Goal: Transaction & Acquisition: Purchase product/service

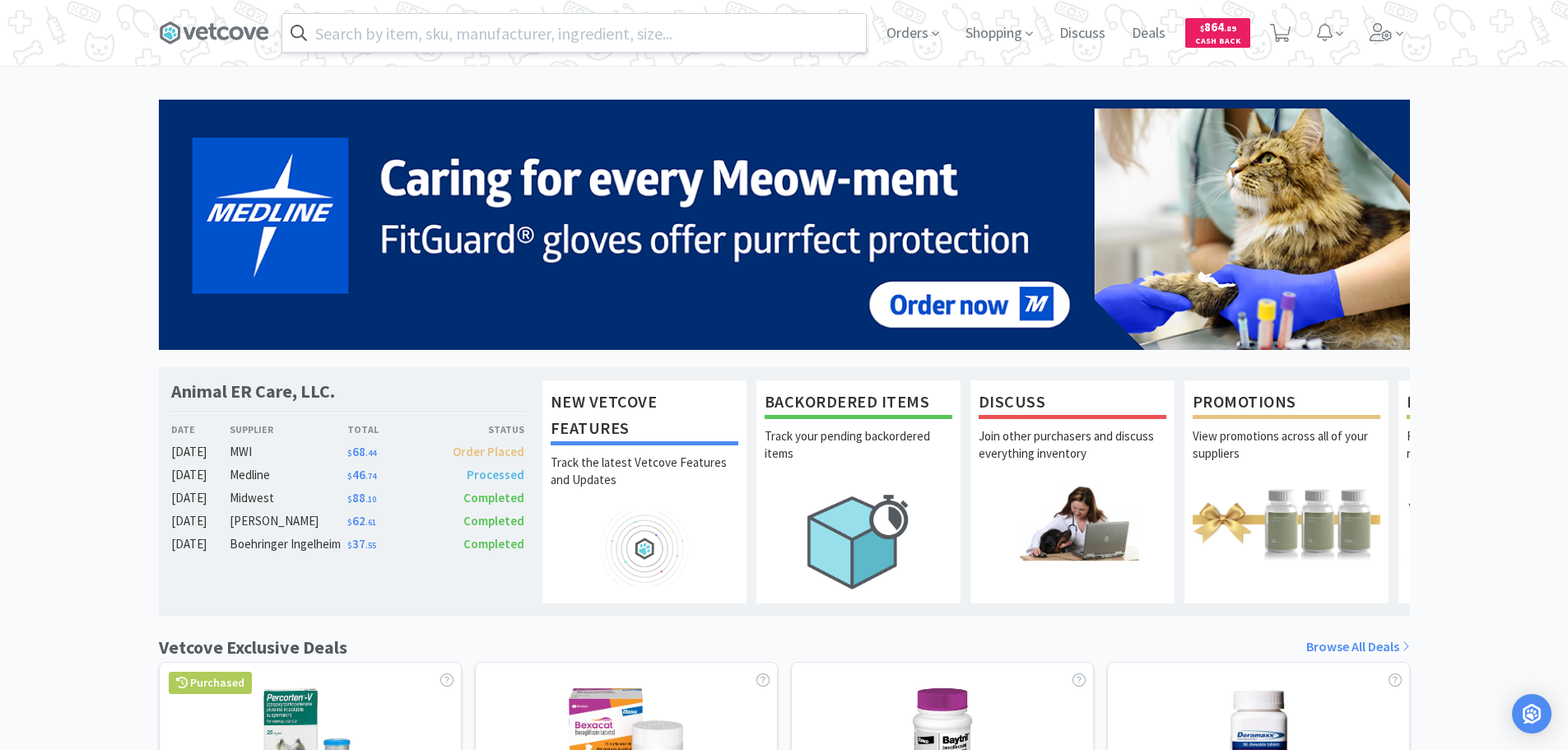
click at [514, 37] on input "text" at bounding box center [574, 33] width 583 height 38
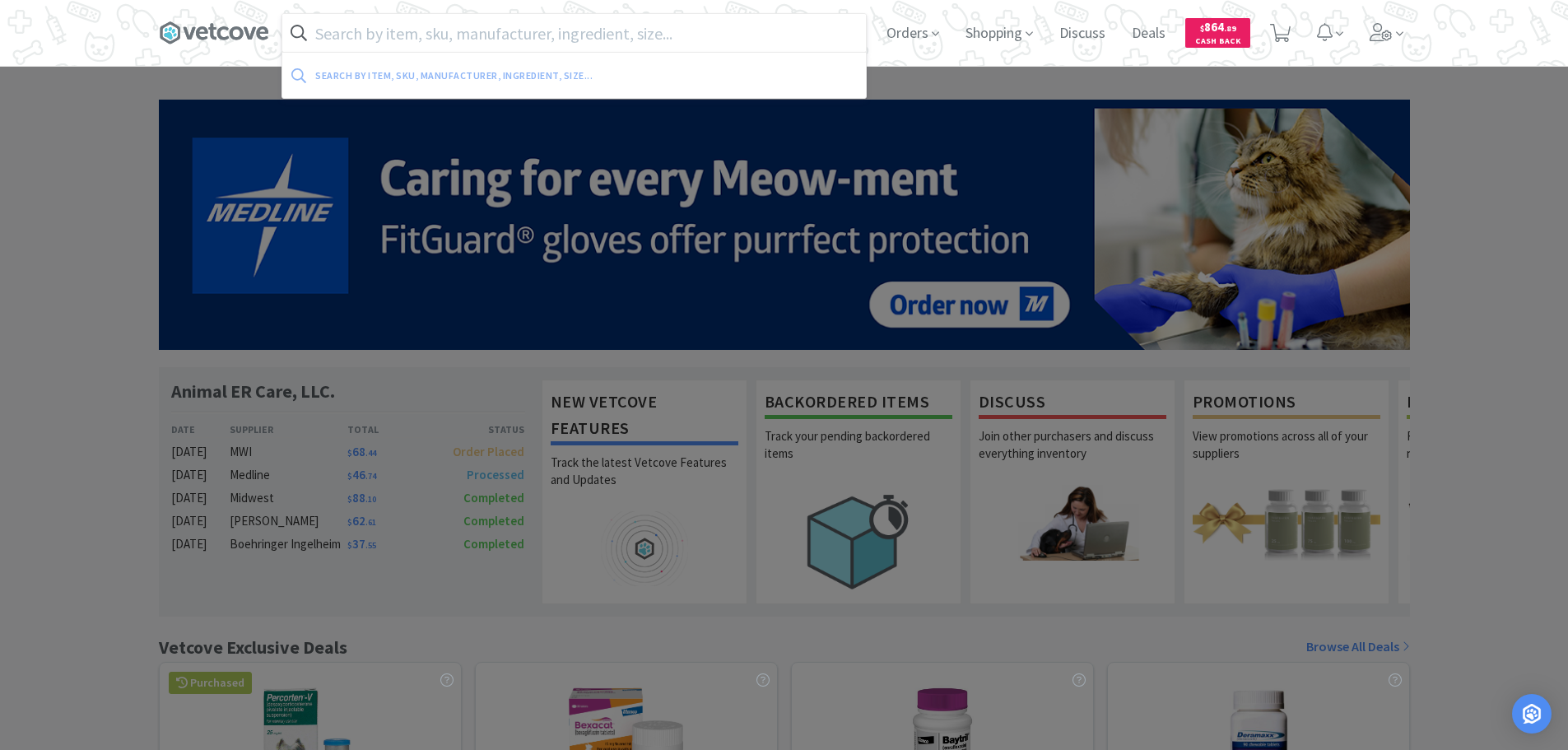
paste input "033546"
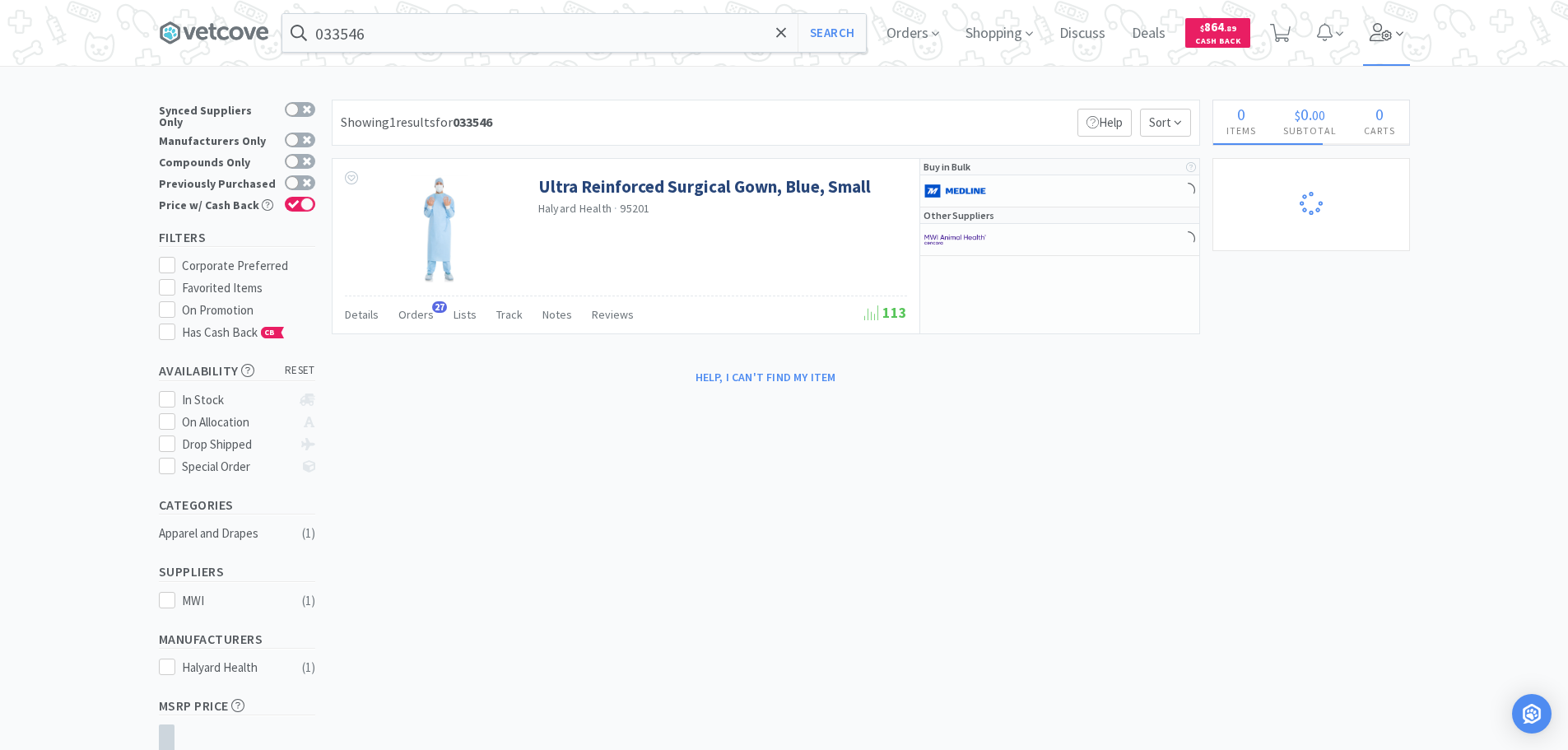
click at [1388, 39] on icon at bounding box center [1380, 32] width 23 height 18
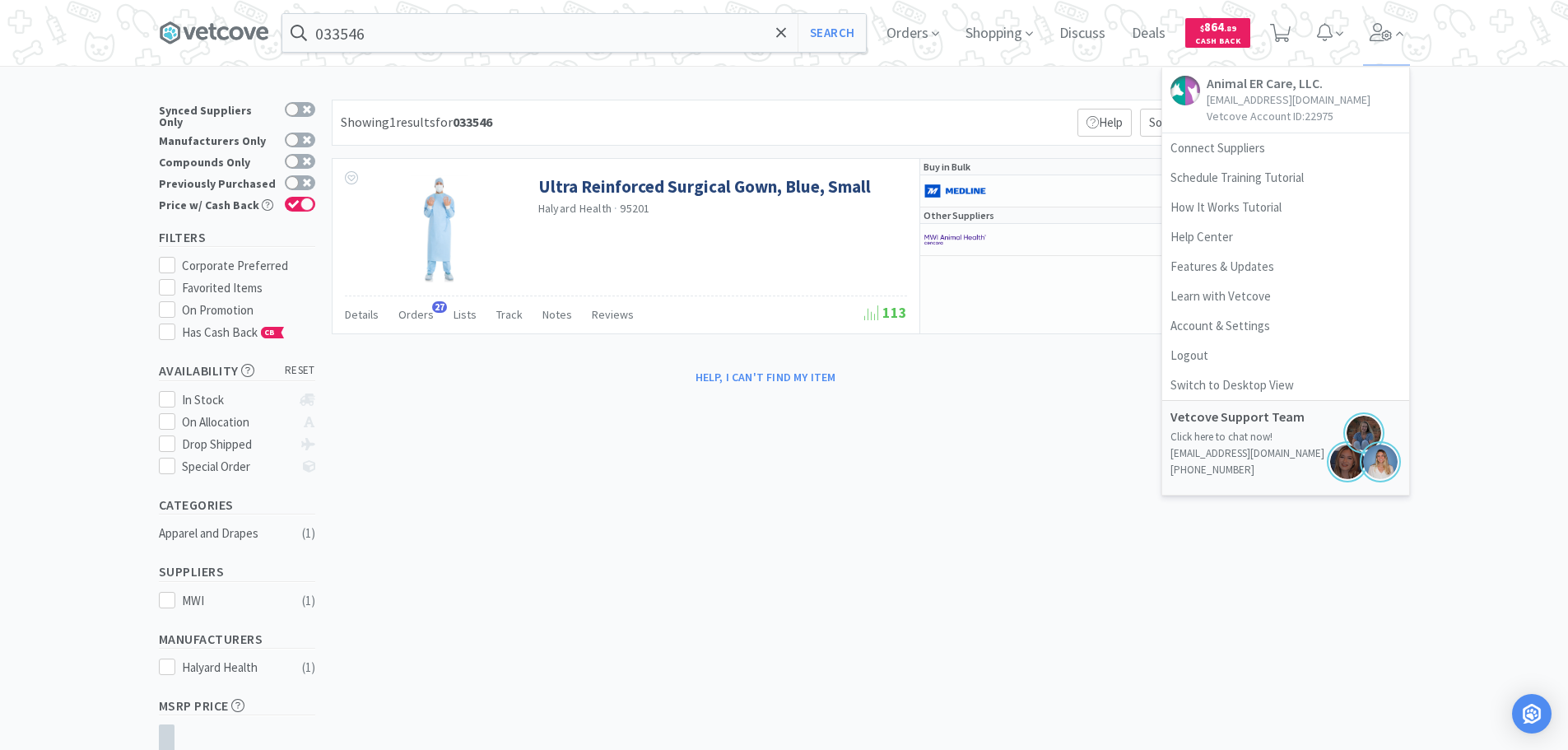
click at [1011, 111] on div "Showing 1 results for 033546 Filters Help Sort" at bounding box center [765, 122] width 868 height 46
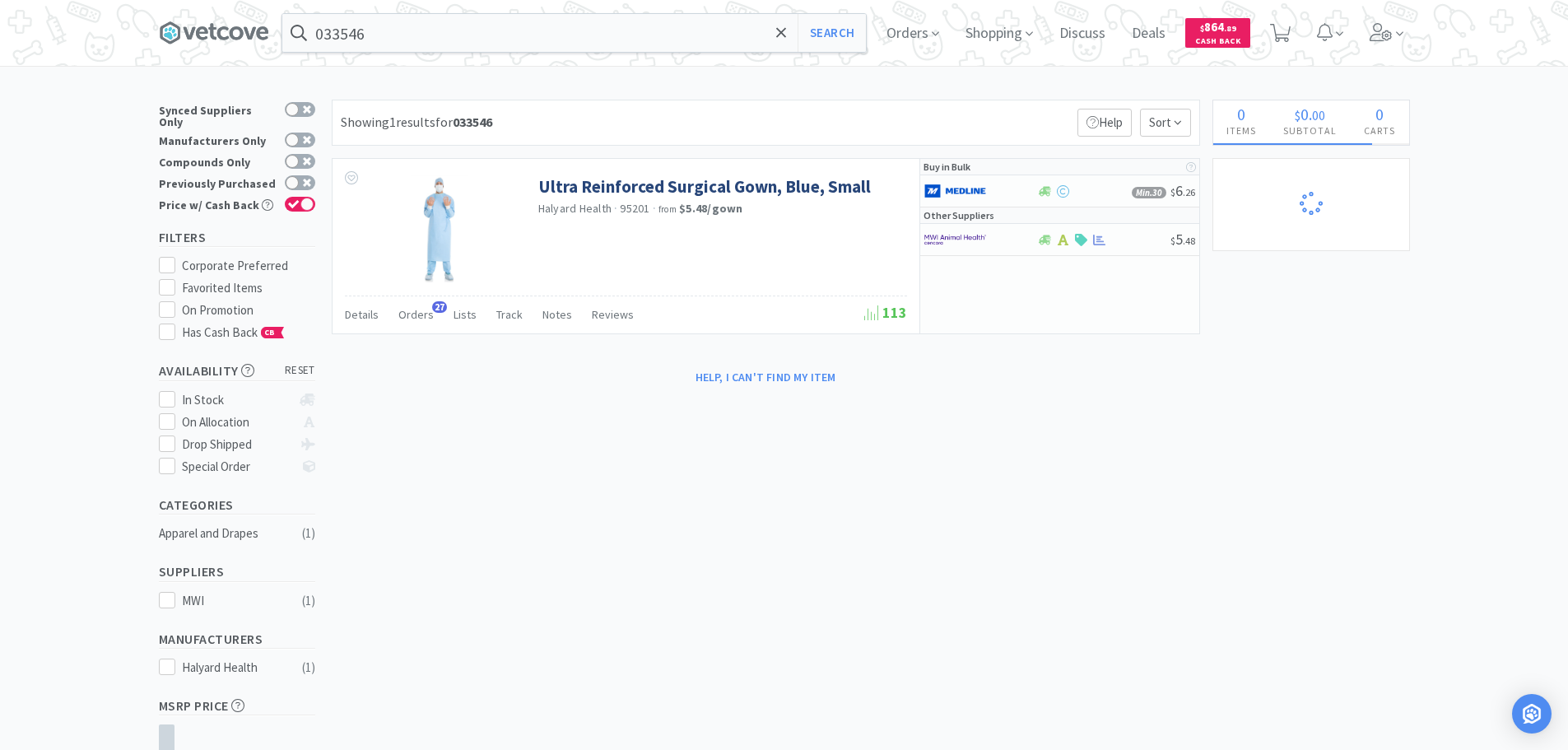
click at [1270, 308] on div "× Filter Results Synced Suppliers Only Manufacturers Only Compounds Only Previo…" at bounding box center [784, 497] width 1251 height 796
click at [508, 23] on input "033546" at bounding box center [574, 33] width 583 height 38
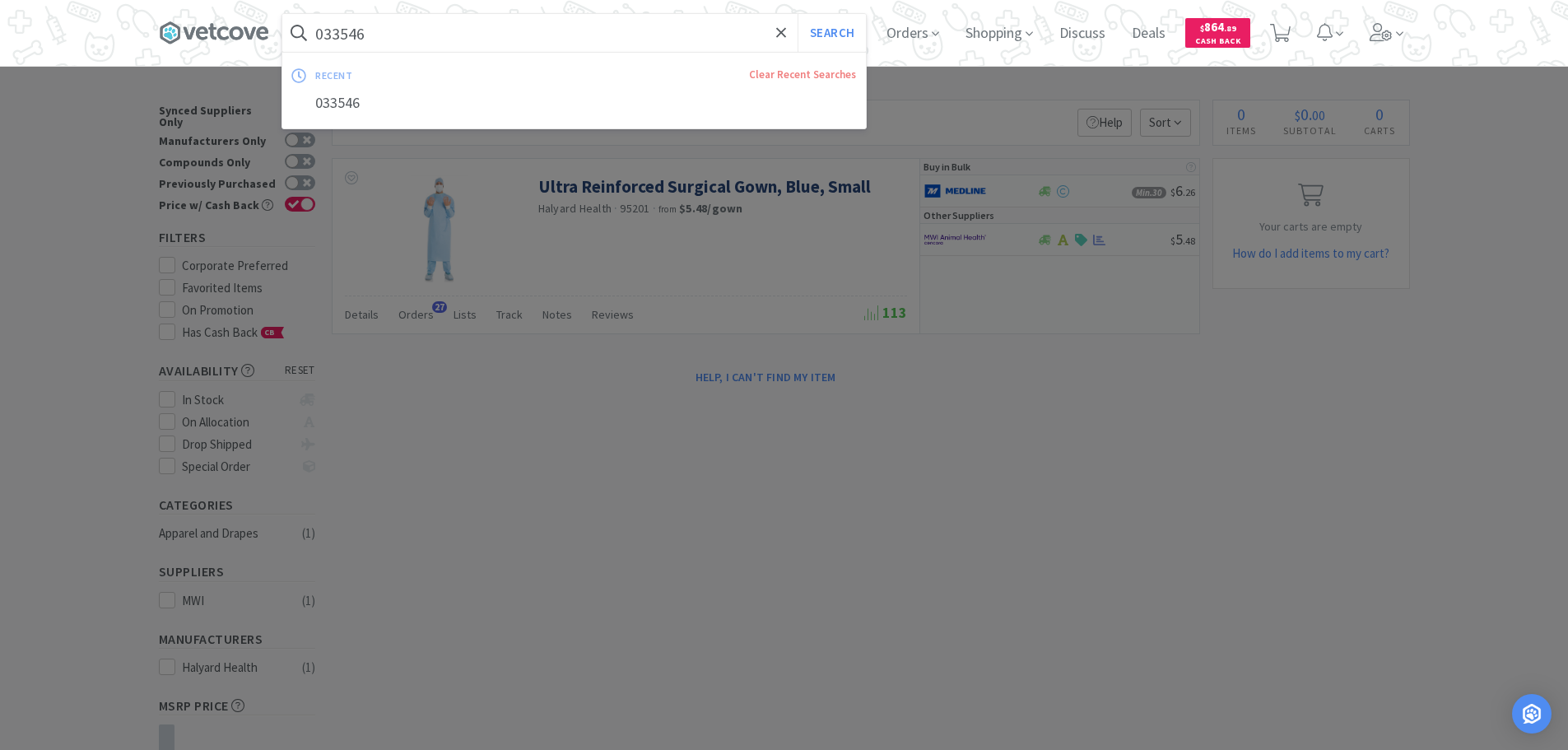
paste input "3"
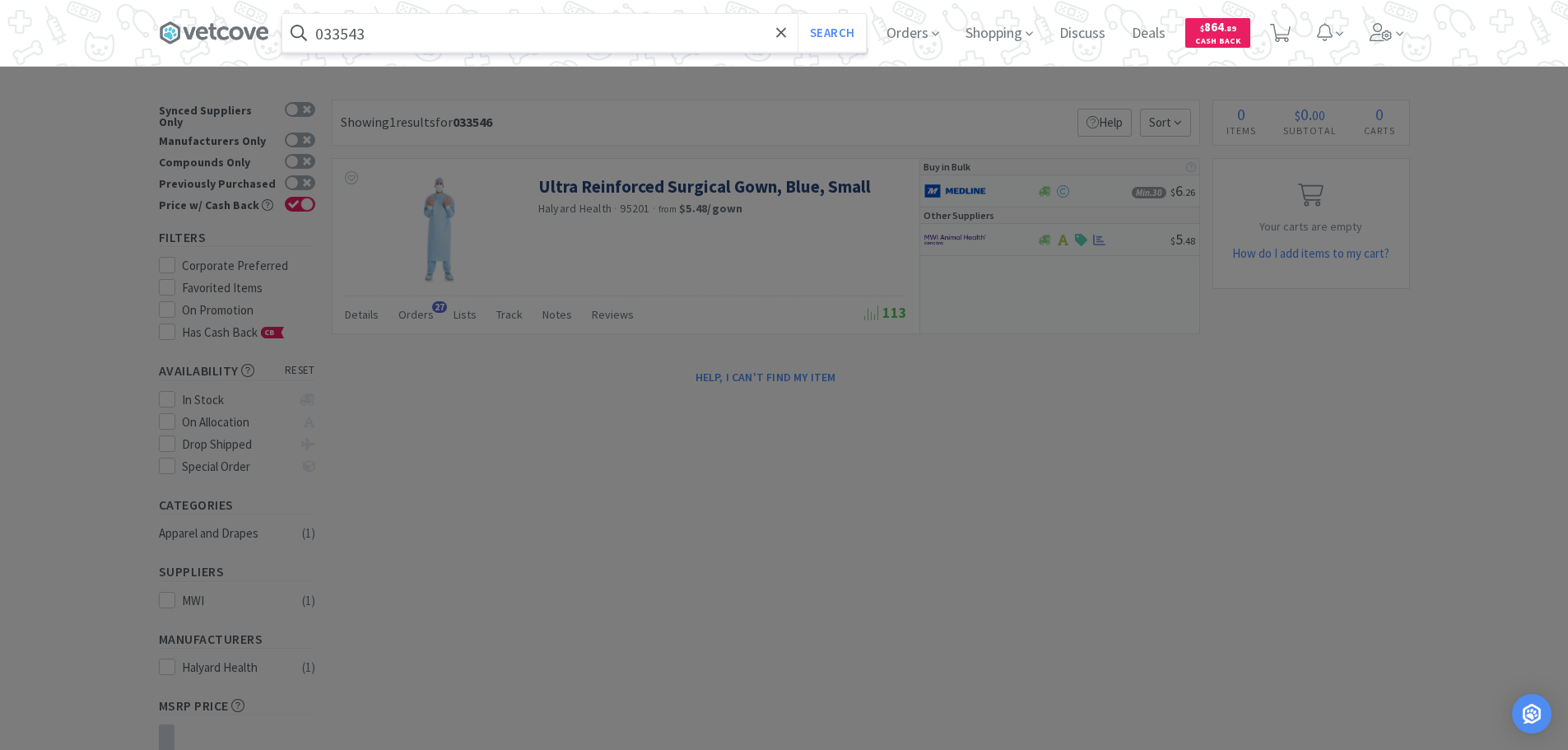
type input "033543"
click at [797, 14] on button "Search" at bounding box center [831, 33] width 68 height 38
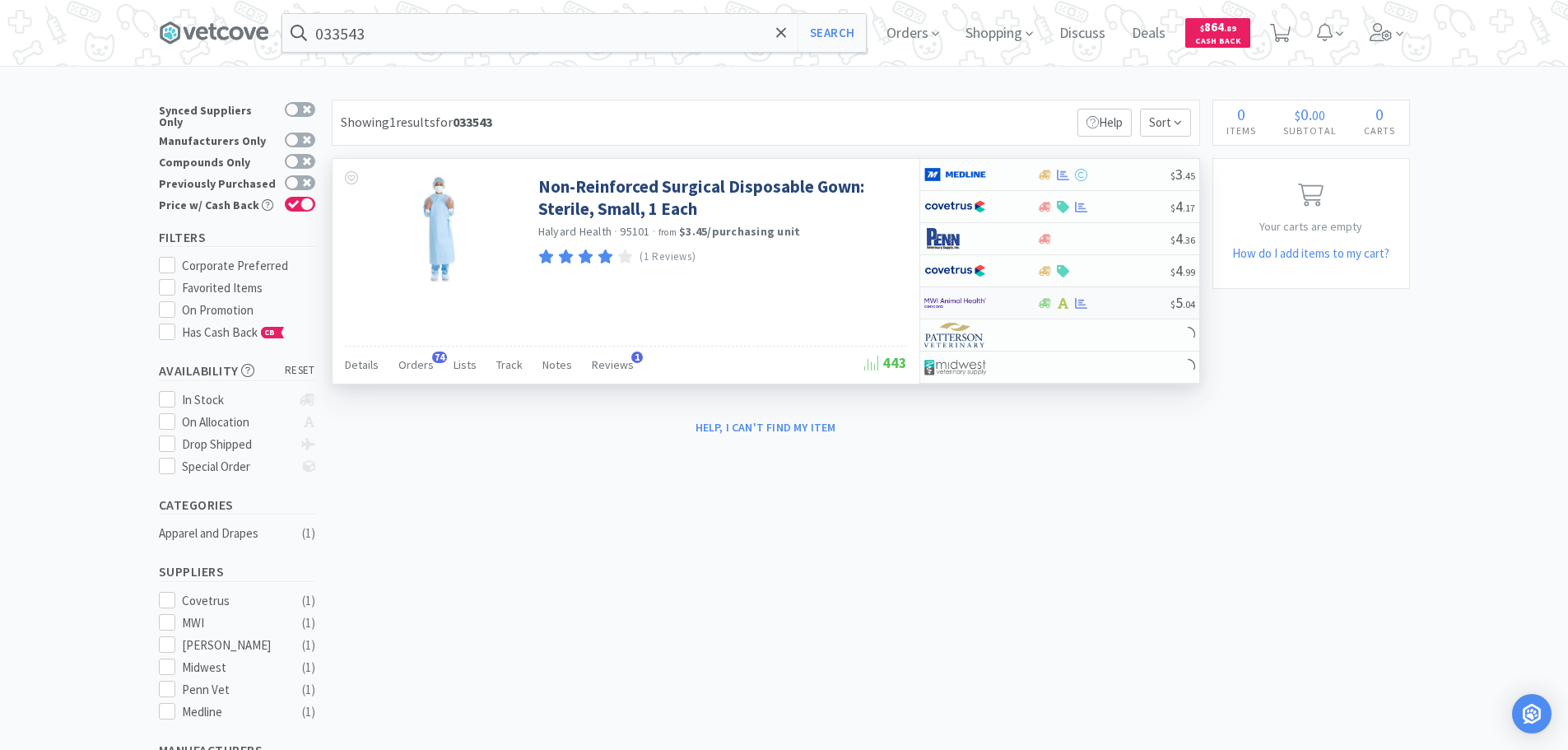
click at [1121, 305] on div at bounding box center [1103, 303] width 133 height 13
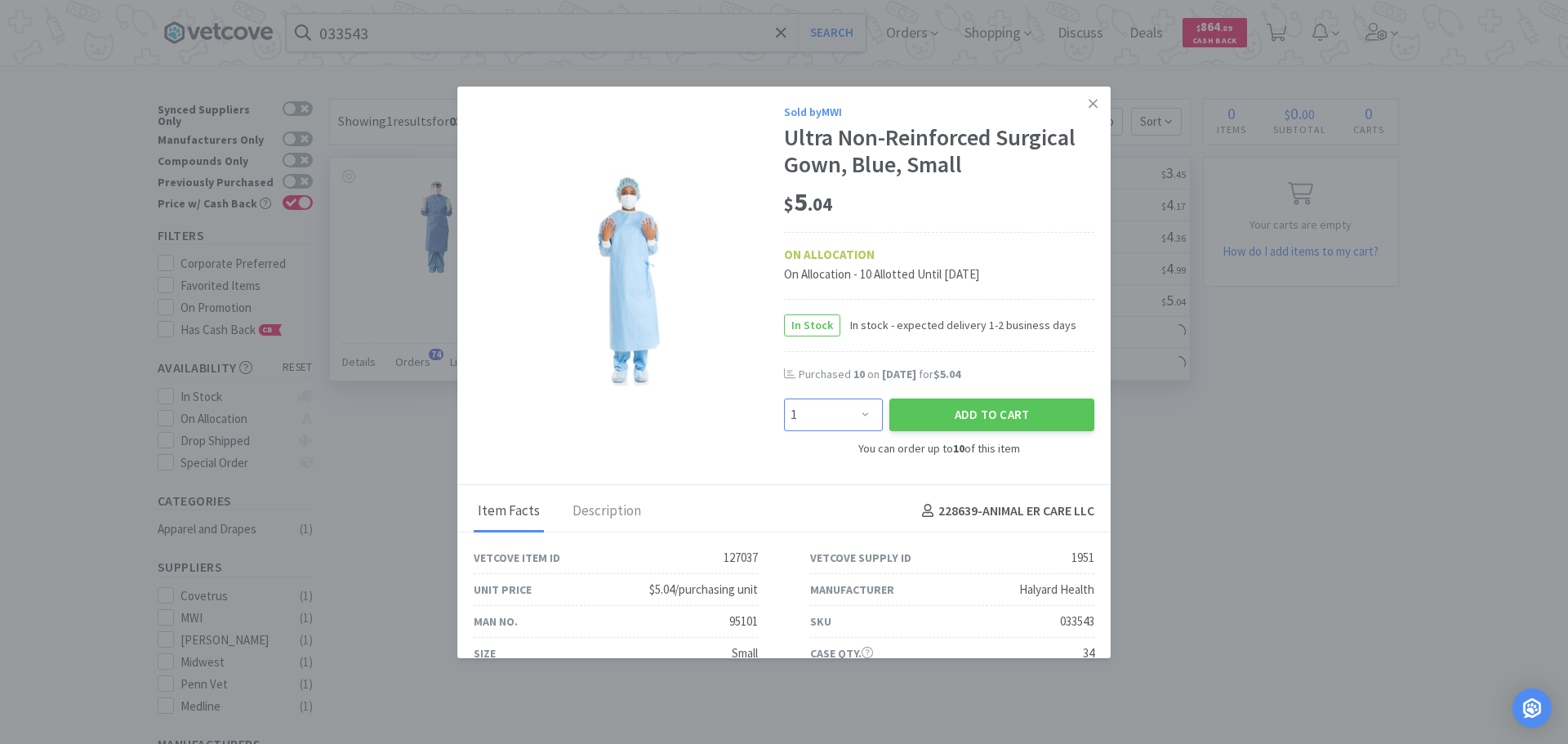
click at [810, 408] on select "Enter Quantity 1 2 3 4 5 6 7 8 9 10 Enter Quantity" at bounding box center [833, 415] width 99 height 33
select select "5"
click at [784, 399] on select "Enter Quantity 1 2 3 4 5 6 7 8 9 10 Enter Quantity" at bounding box center [833, 415] width 99 height 33
click at [973, 427] on button "Add to Cart" at bounding box center [992, 415] width 205 height 33
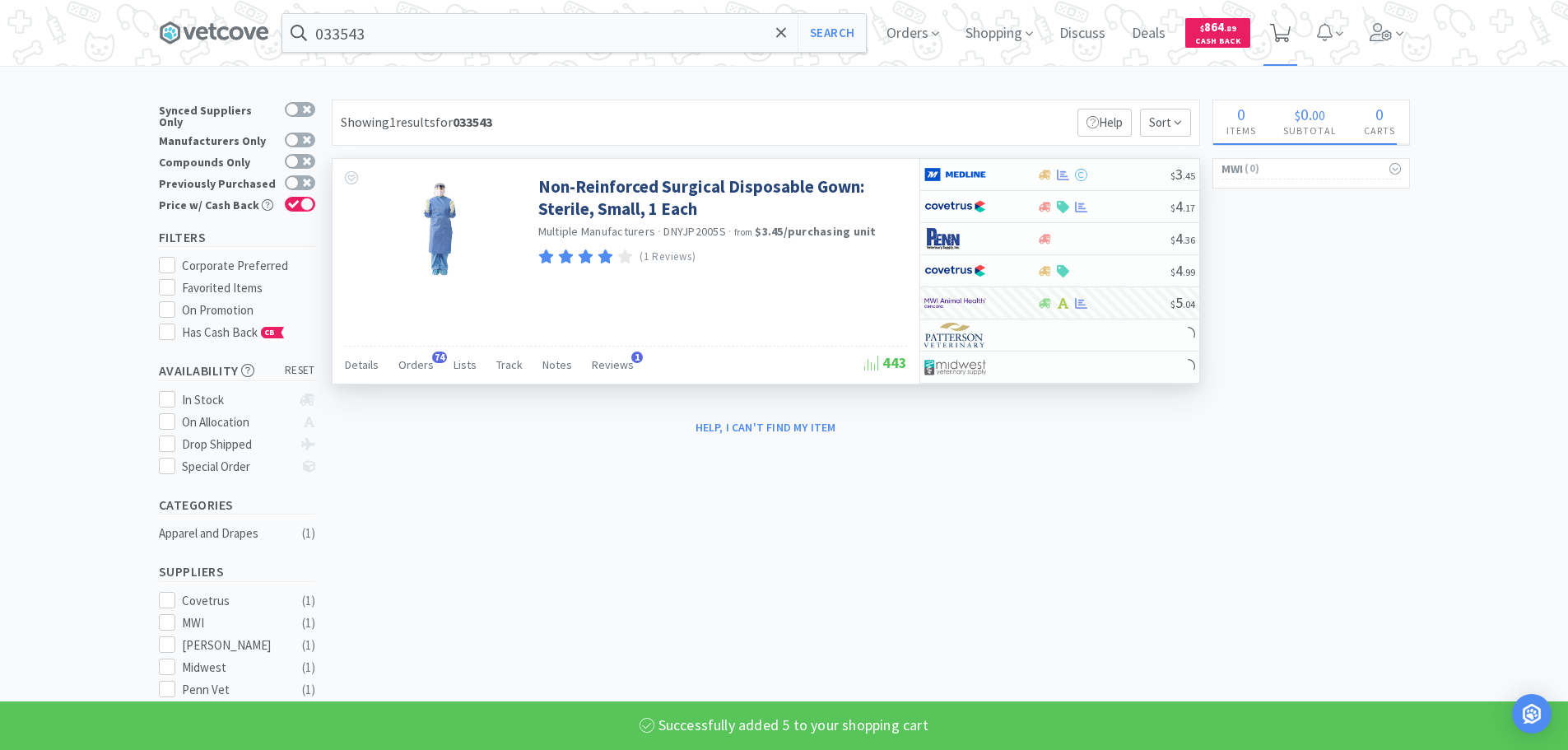
click at [1297, 35] on span at bounding box center [1280, 33] width 34 height 66
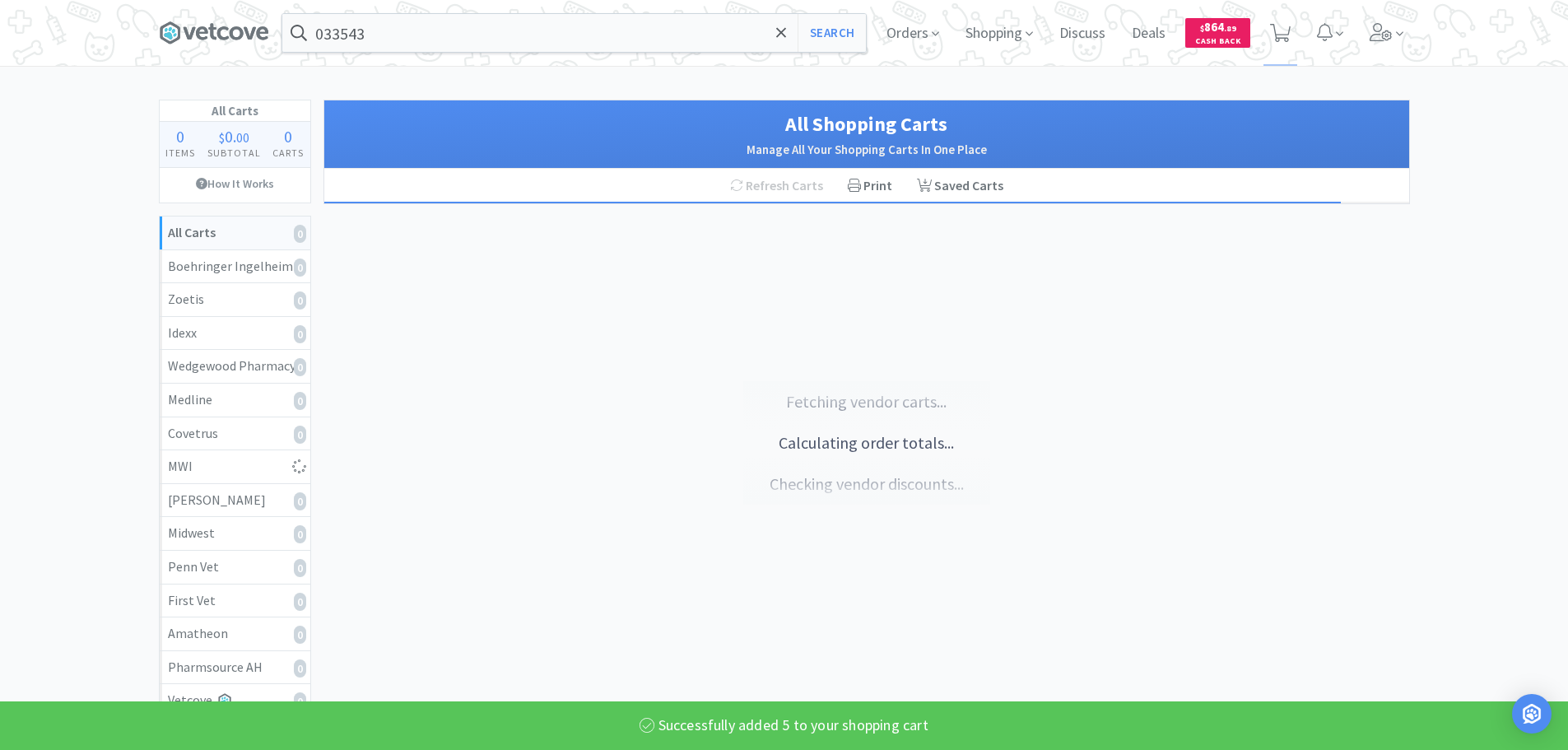
select select "5"
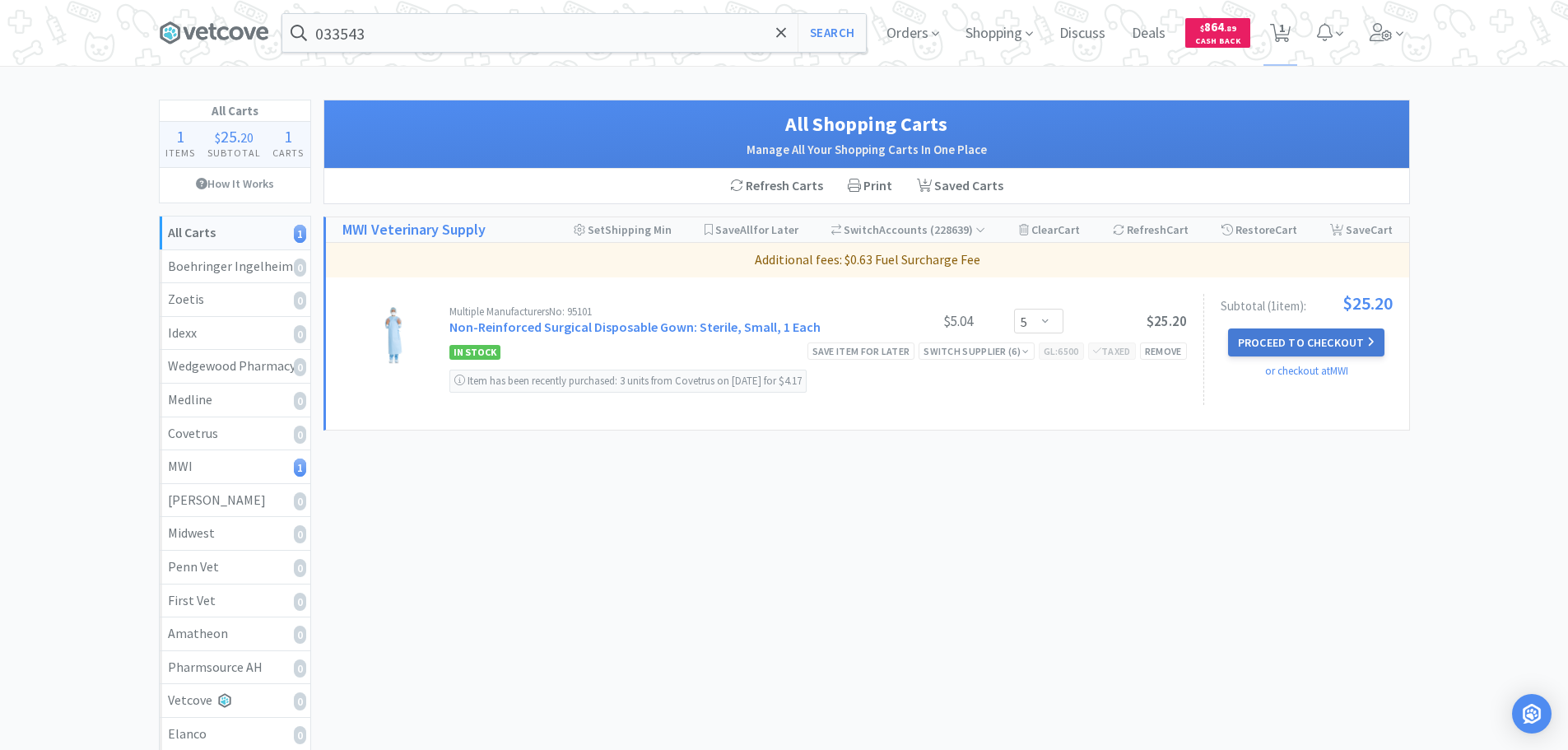
click at [1264, 344] on button "Proceed to Checkout" at bounding box center [1307, 342] width 157 height 28
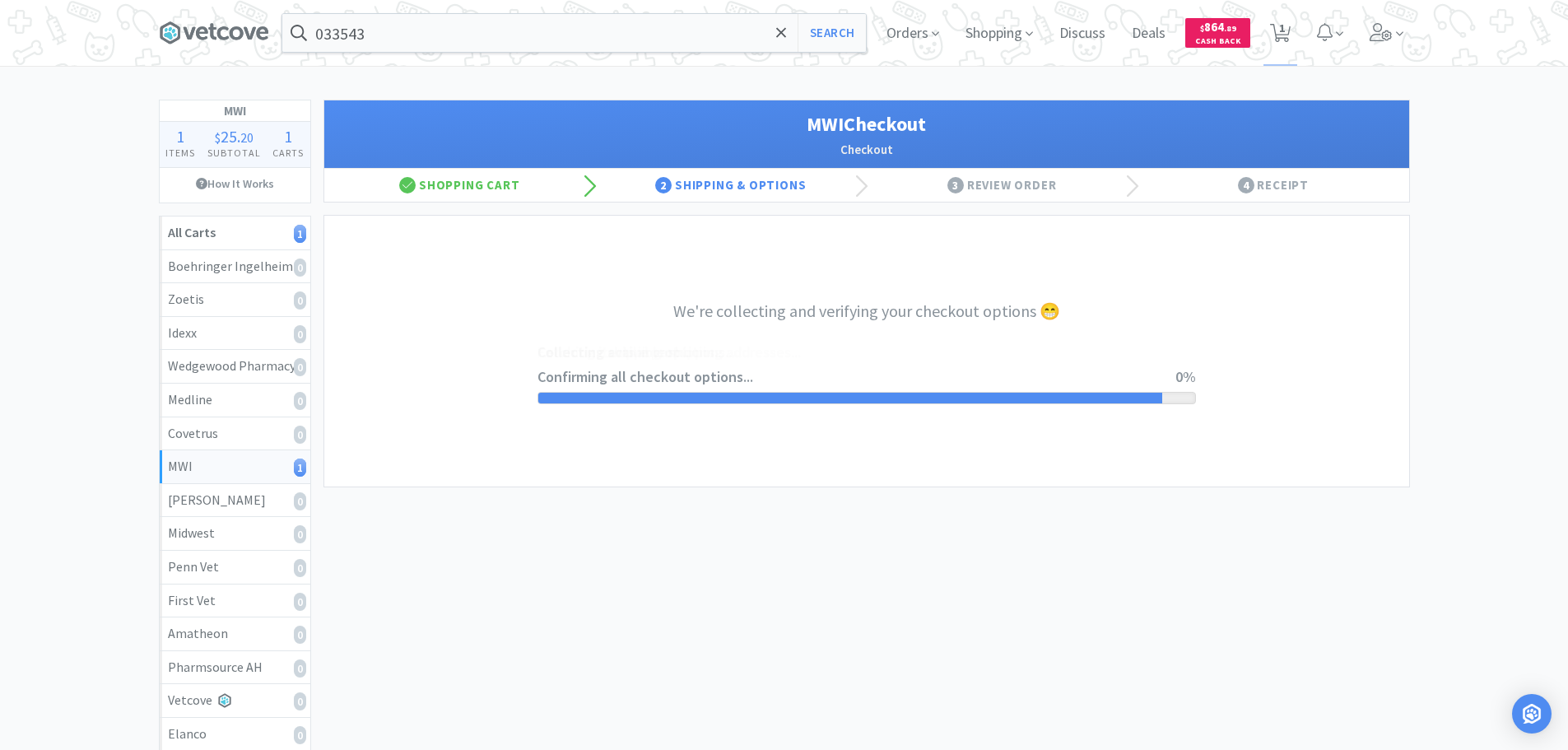
select select "STD_"
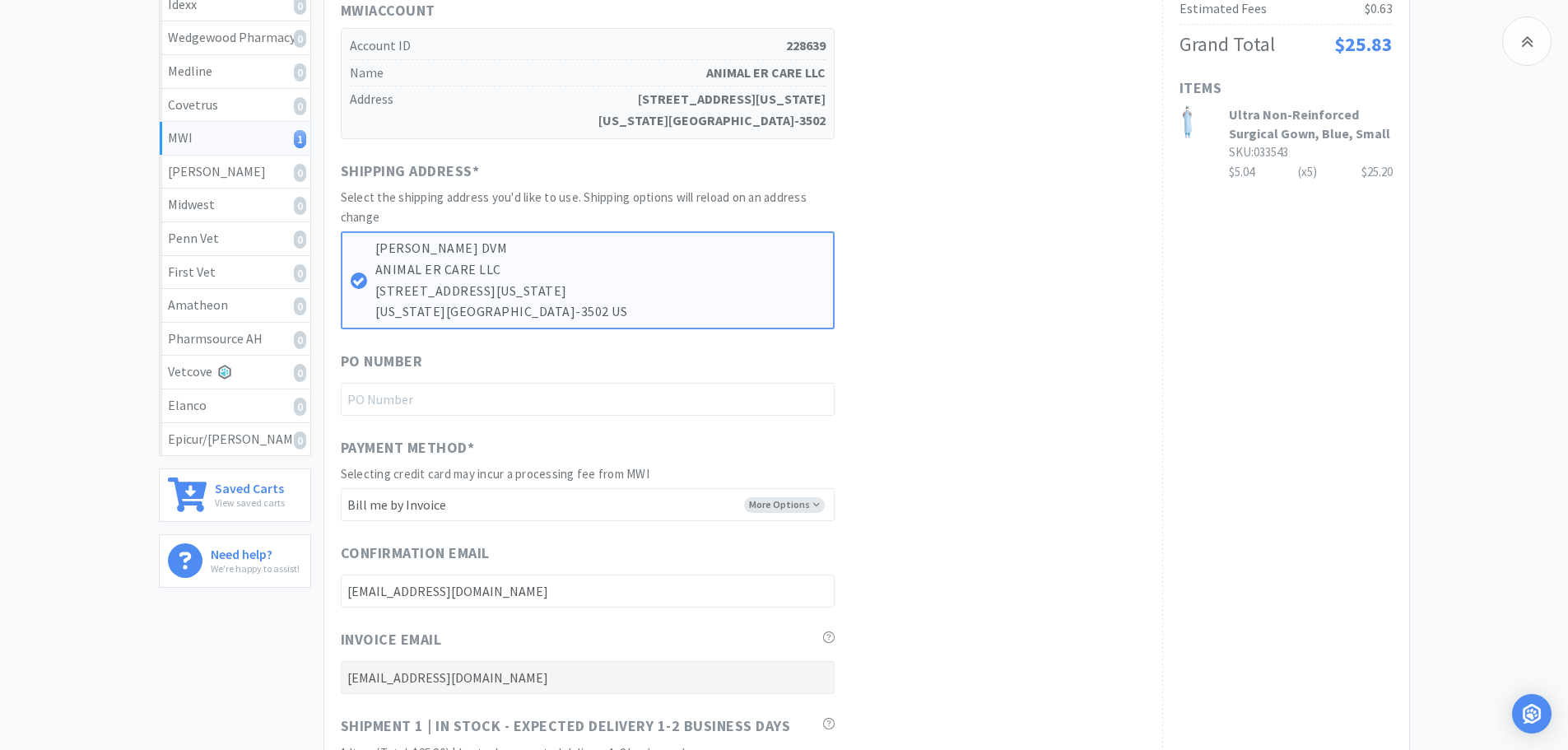
scroll to position [329, 0]
click at [617, 393] on input "text" at bounding box center [588, 398] width 494 height 33
paste input "1145269"
type input "1145269"
click at [1010, 407] on div "PO Number 1145269" at bounding box center [743, 382] width 804 height 66
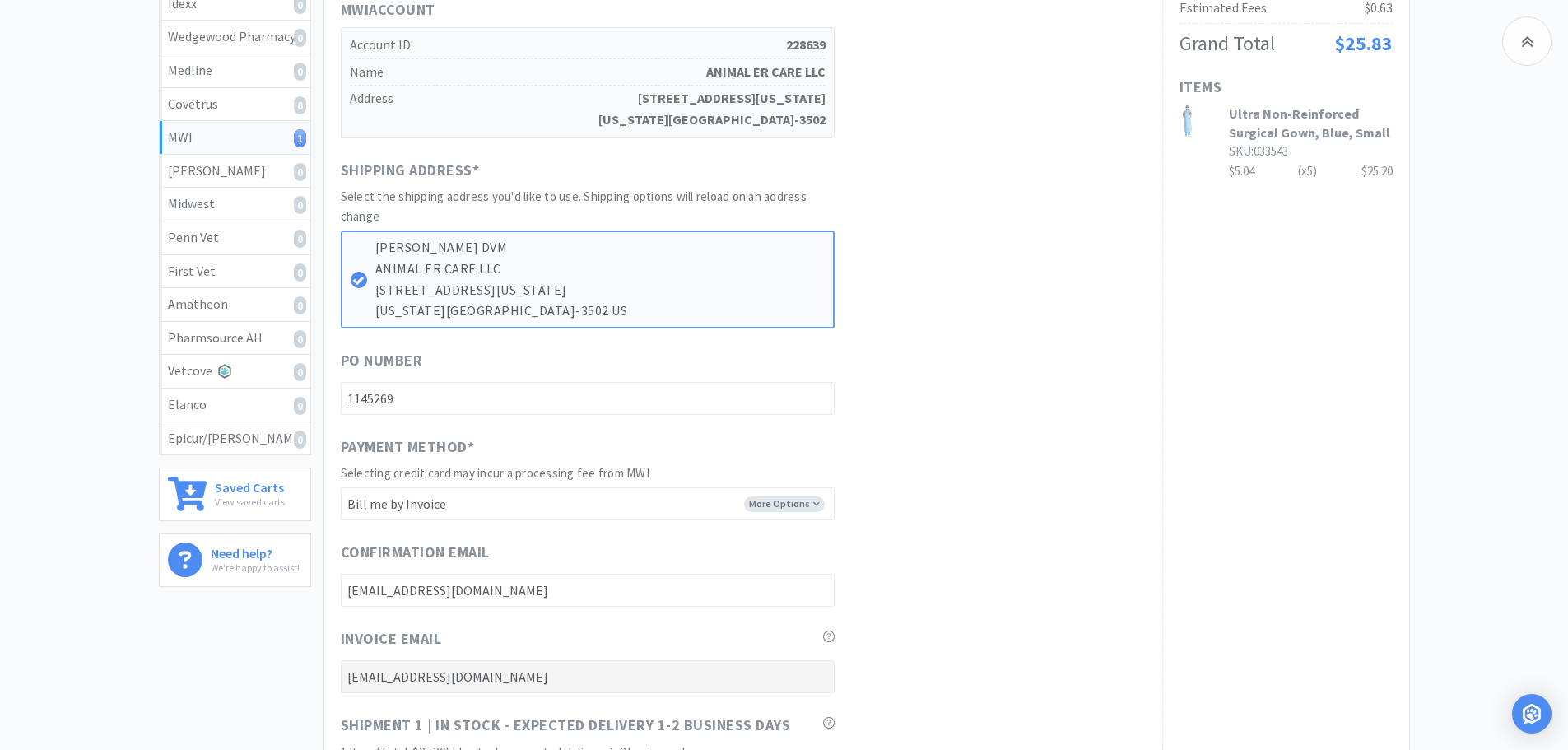
scroll to position [659, 0]
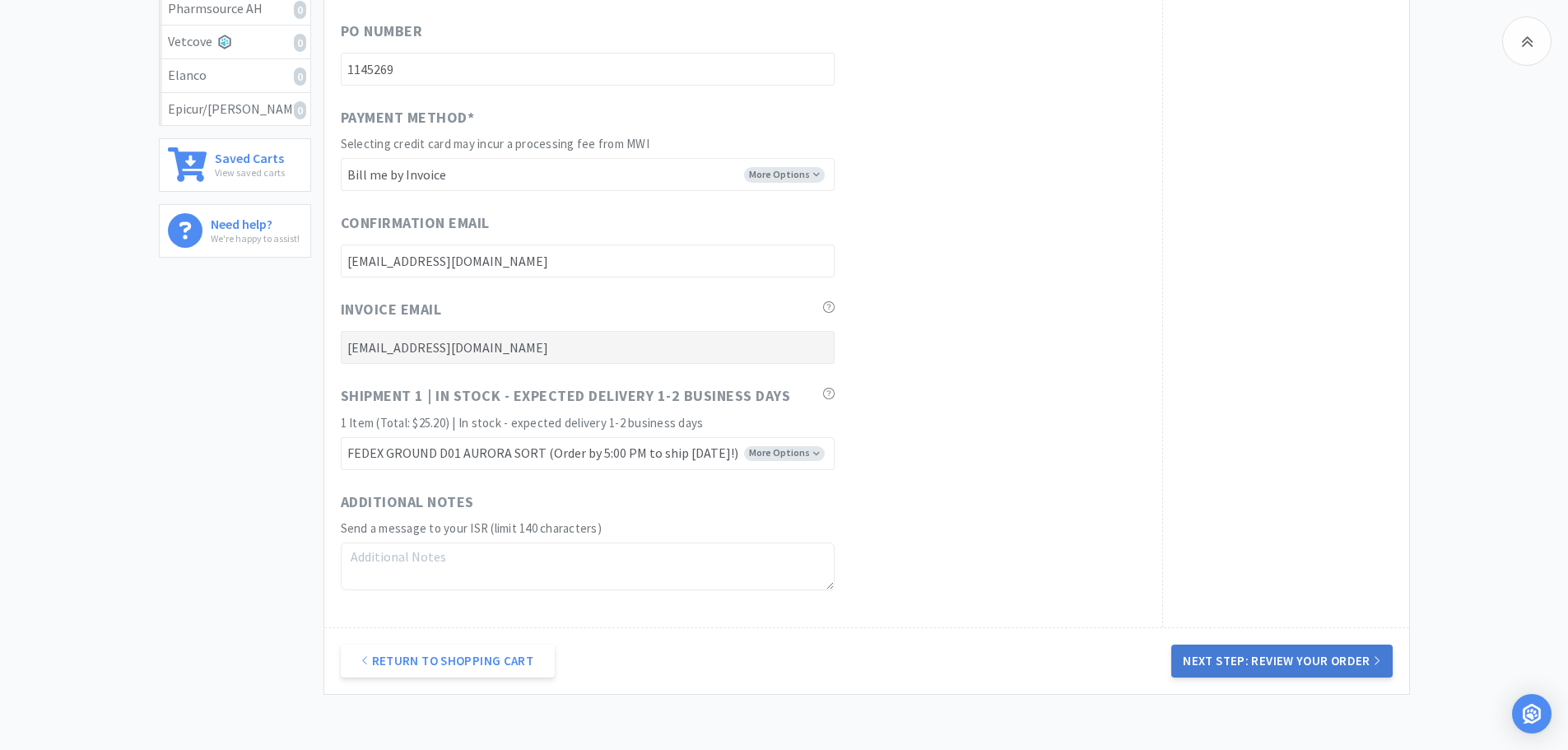
click at [1265, 660] on button "Next Step: Review Your Order" at bounding box center [1281, 661] width 220 height 33
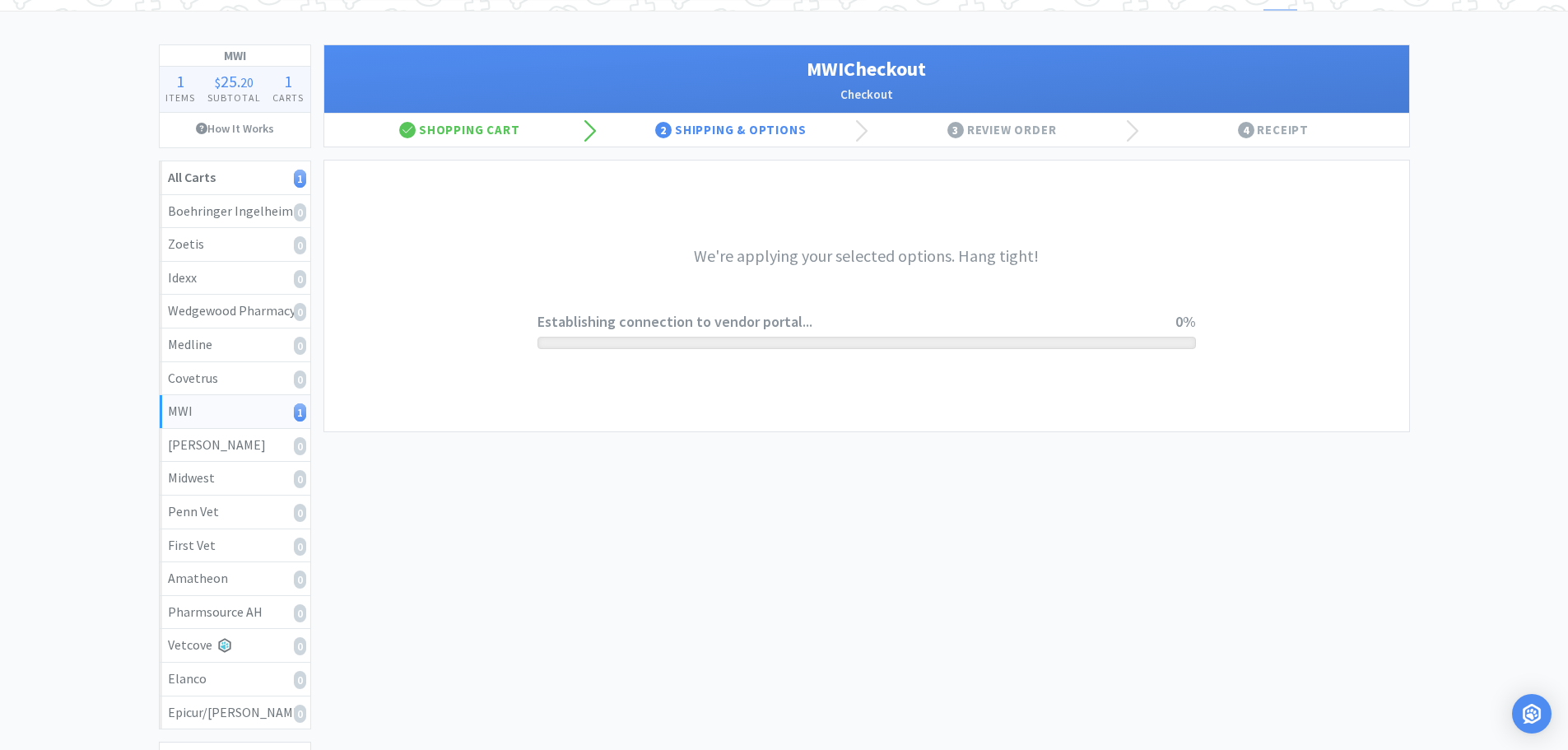
scroll to position [0, 0]
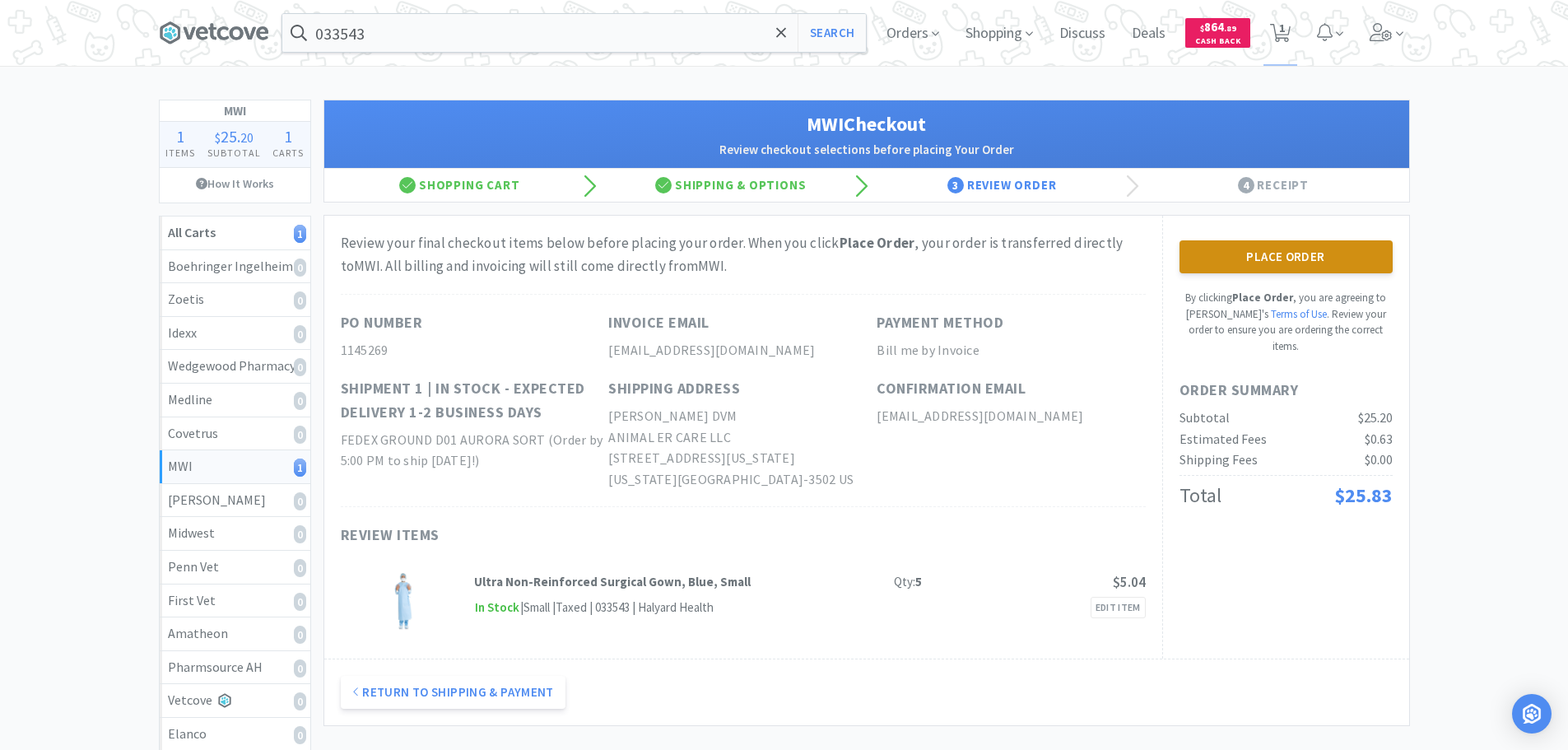
click at [1250, 265] on button "Place Order" at bounding box center [1286, 257] width 213 height 33
